Goal: Task Accomplishment & Management: Manage account settings

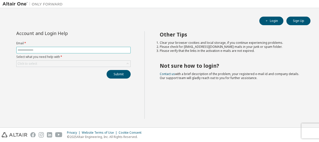
click at [55, 50] on input "text" at bounding box center [74, 50] width 112 height 4
type input "**********"
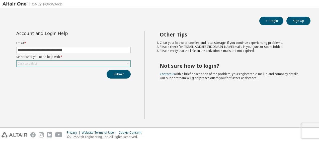
click at [72, 63] on div "Click to select" at bounding box center [74, 64] width 114 height 6
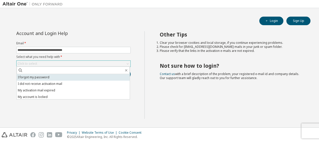
click at [37, 77] on li "I forgot my password" at bounding box center [73, 77] width 113 height 7
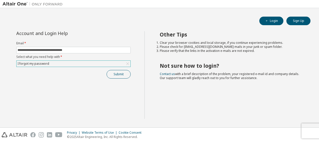
click at [119, 72] on button "Submit" at bounding box center [119, 74] width 24 height 9
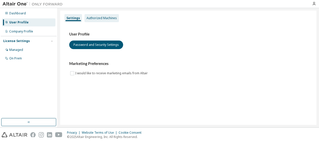
click at [101, 19] on div "Authorized Machines" at bounding box center [102, 18] width 30 height 4
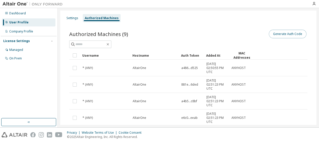
click at [284, 33] on button "Generate Auth Code" at bounding box center [288, 34] width 38 height 9
